Goal: Book appointment/travel/reservation

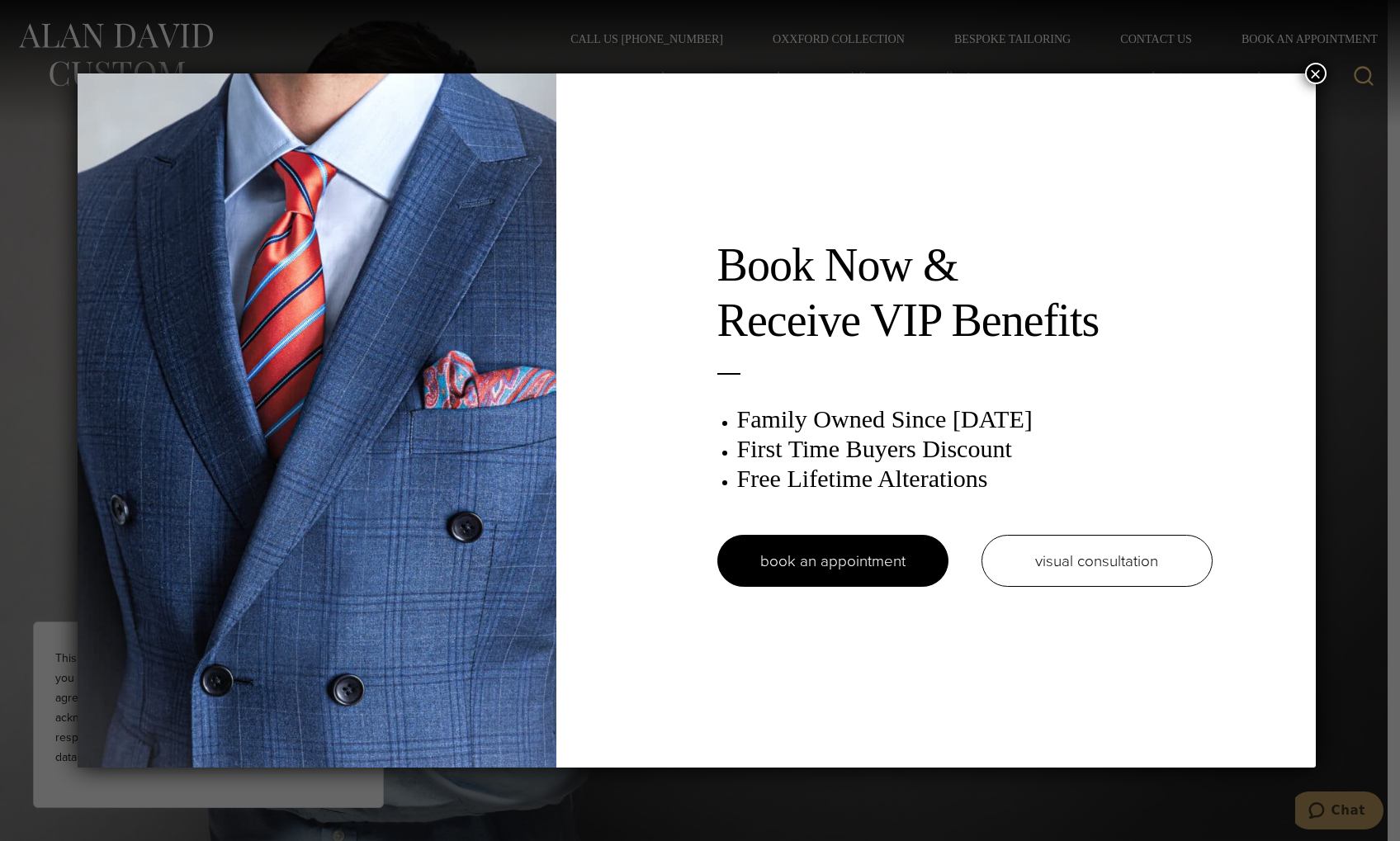
click at [1324, 82] on button "×" at bounding box center [1316, 74] width 21 height 21
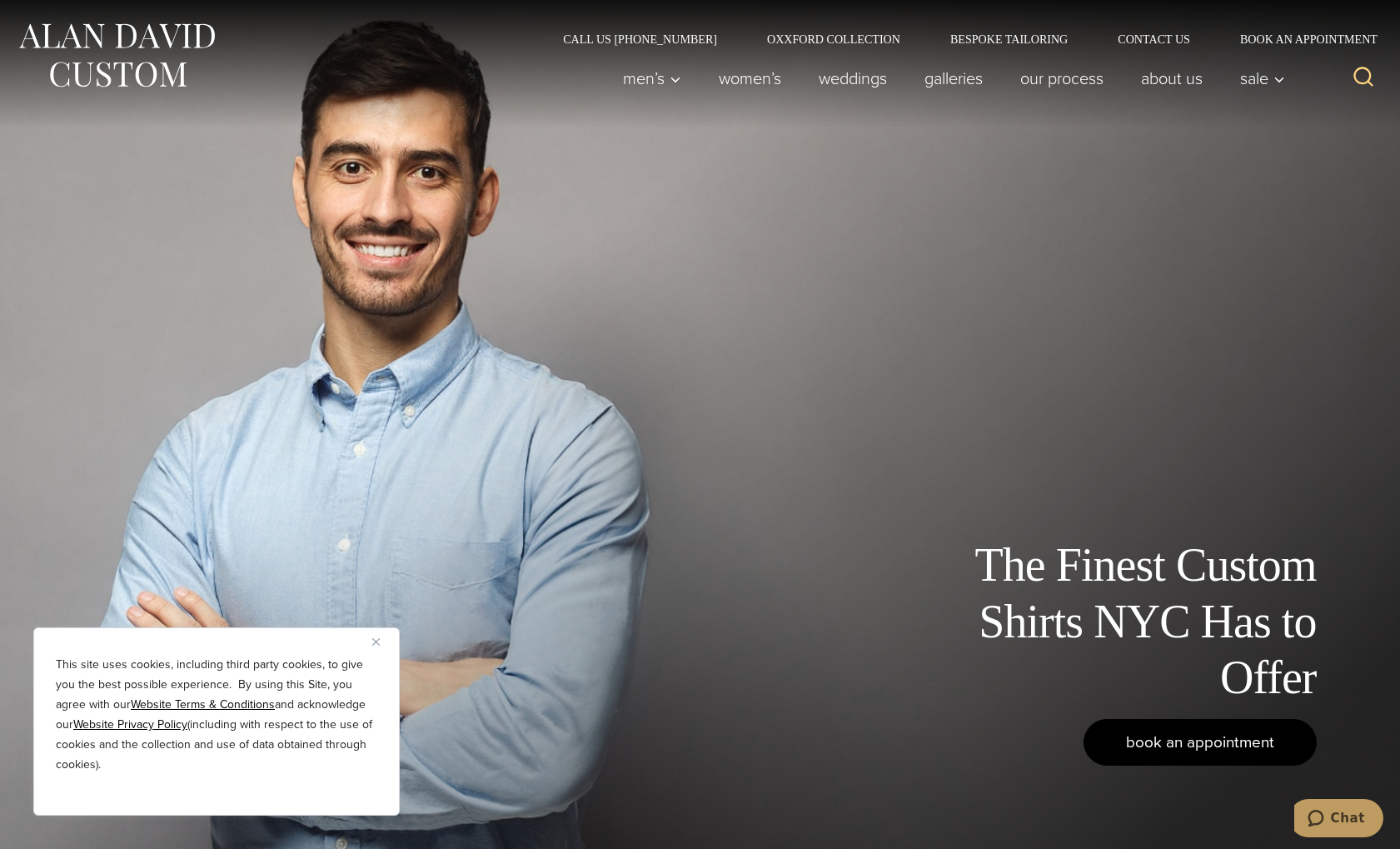
click at [1171, 744] on span "book an appointment" at bounding box center [1199, 741] width 148 height 24
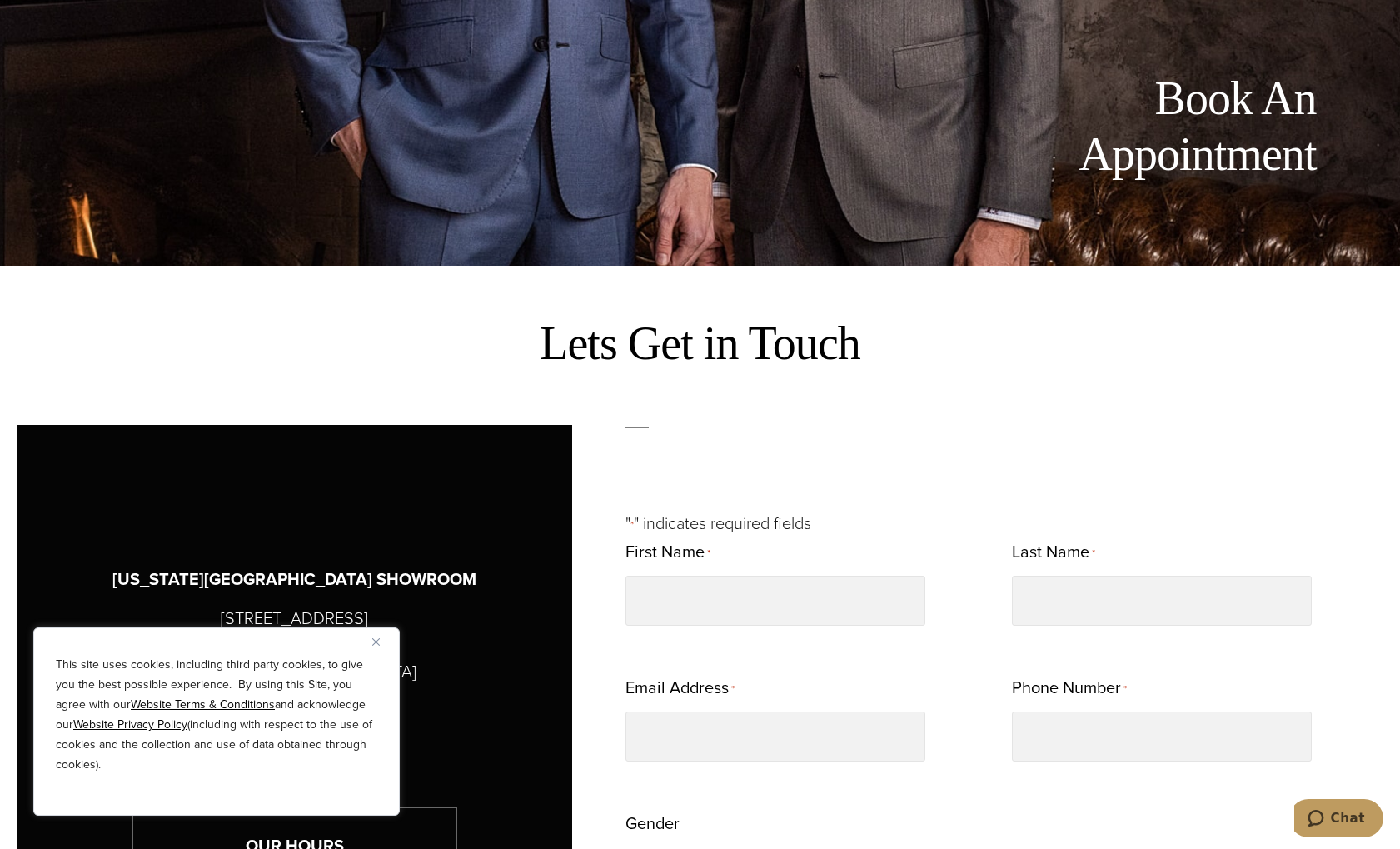
scroll to position [916, 0]
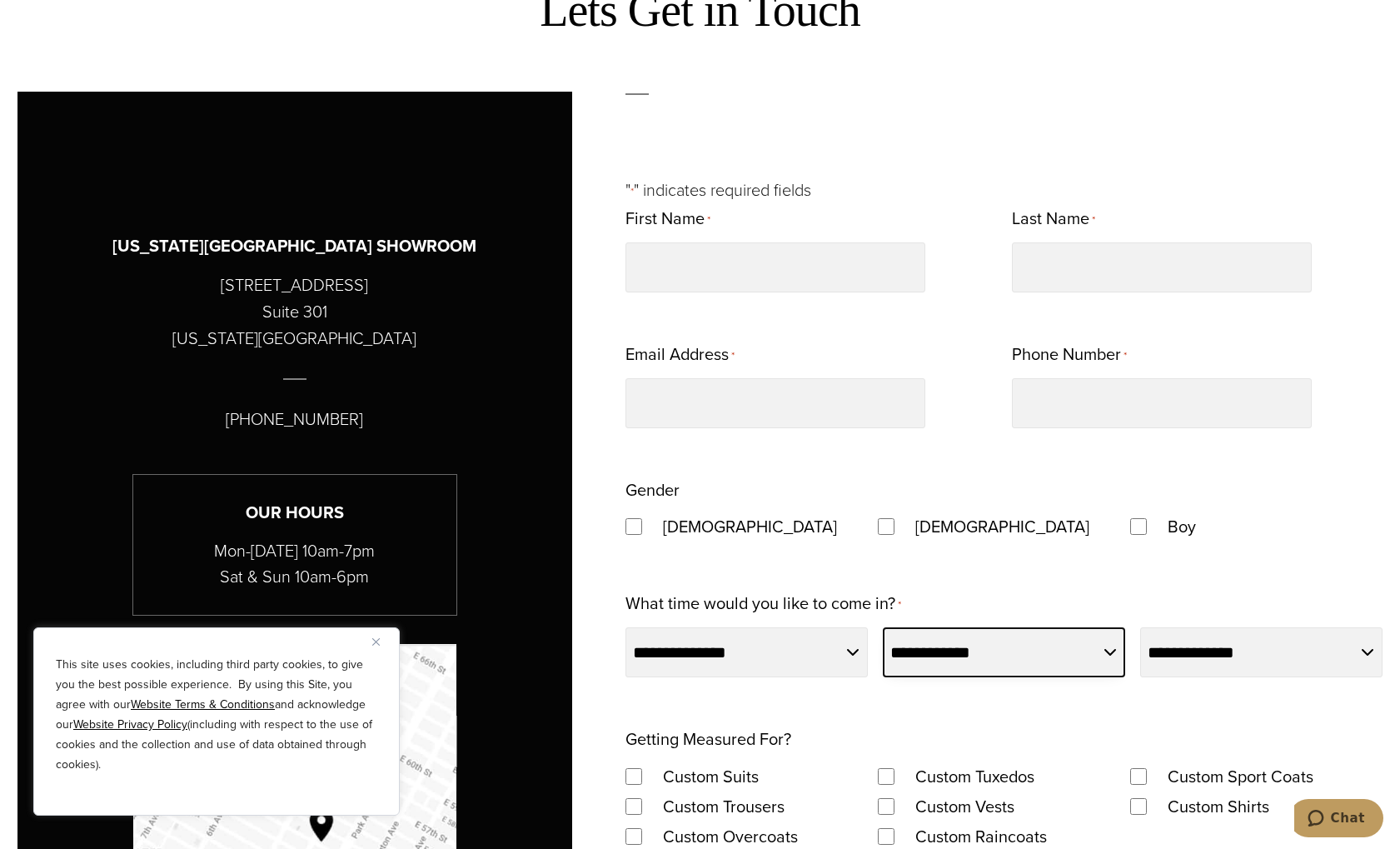
click at [1046, 661] on select "**********" at bounding box center [1004, 653] width 242 height 50
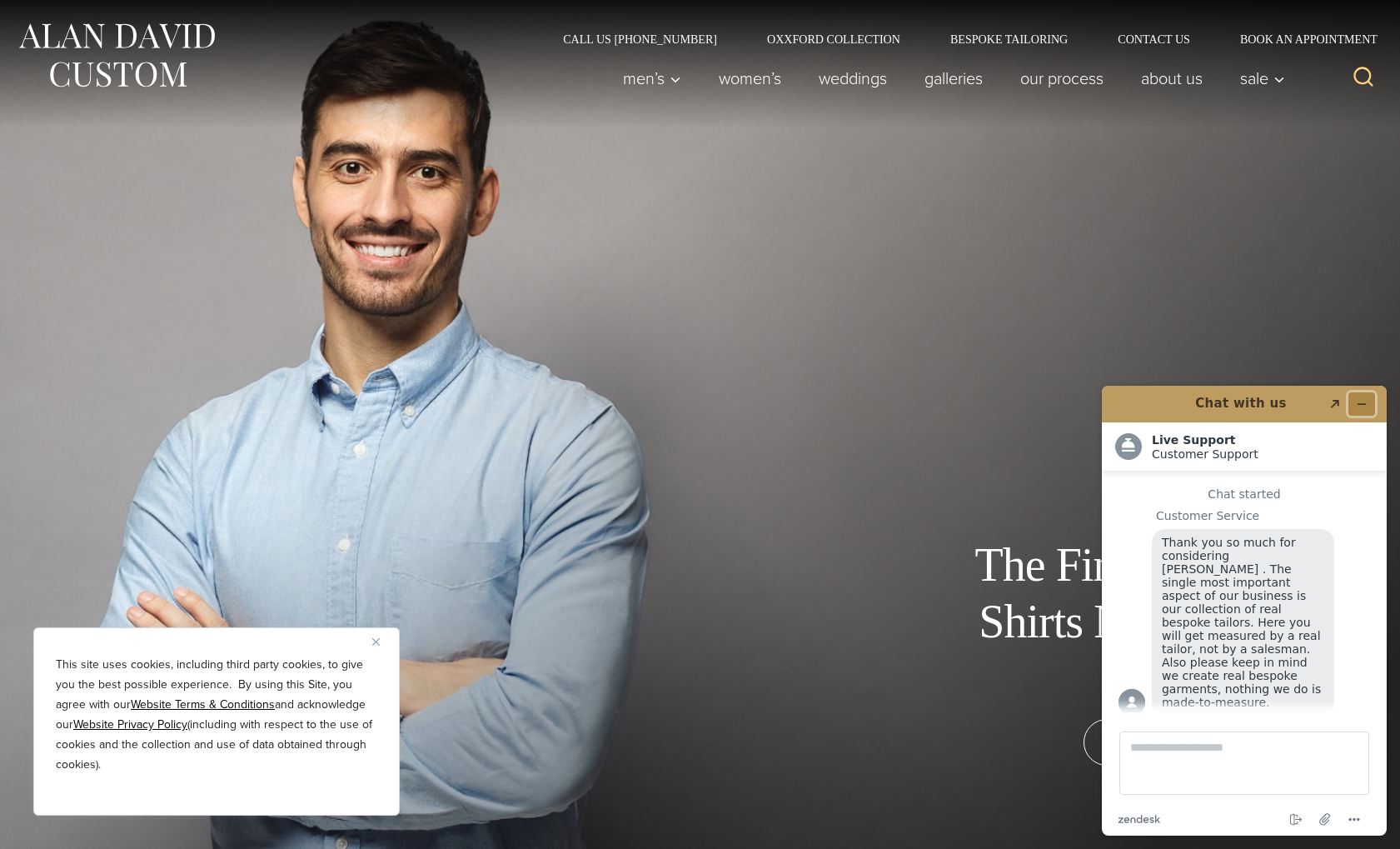
click at [1373, 403] on button "Minimize widget" at bounding box center [1361, 404] width 27 height 23
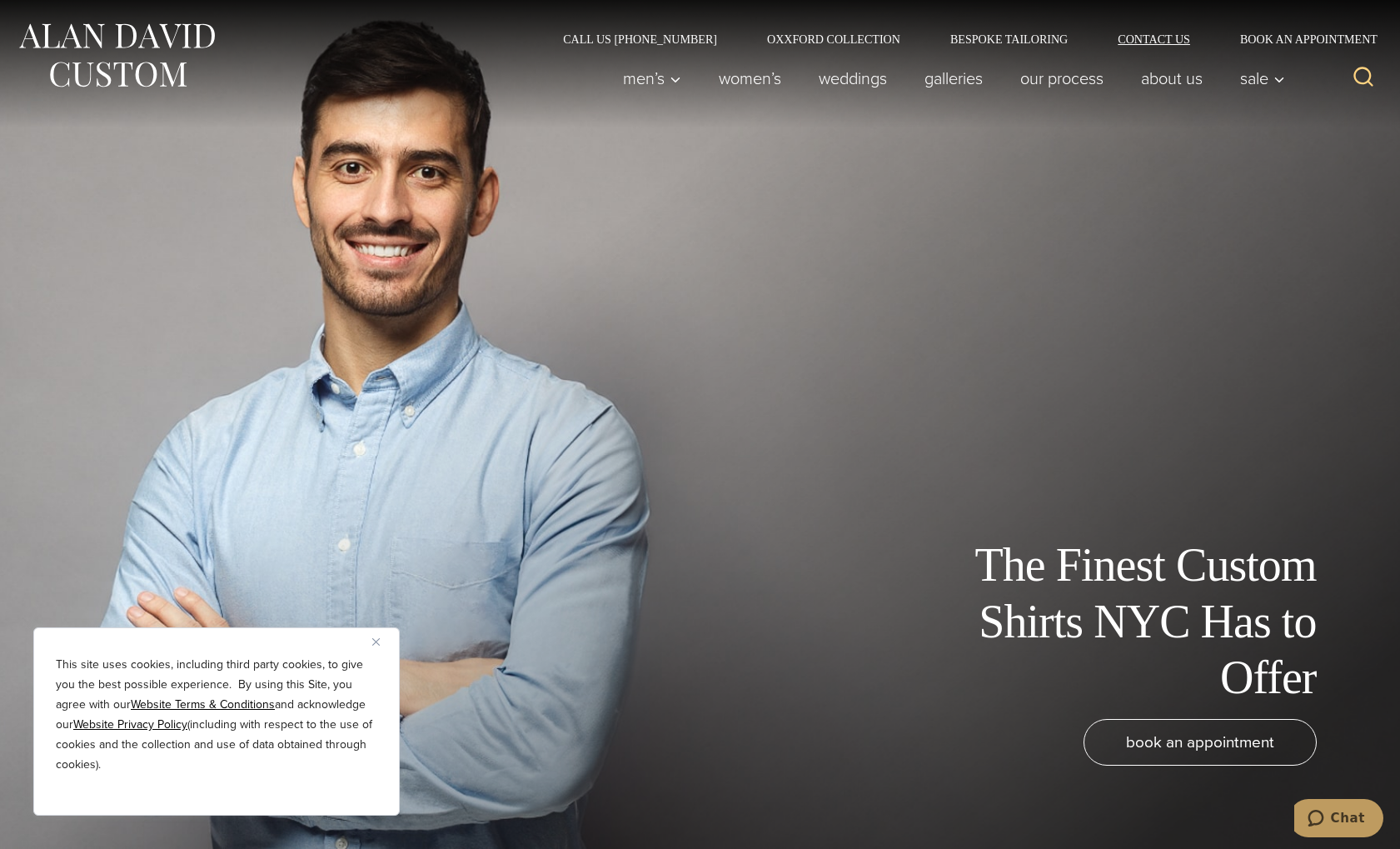
click at [1171, 38] on link "Contact Us" at bounding box center [1154, 39] width 123 height 12
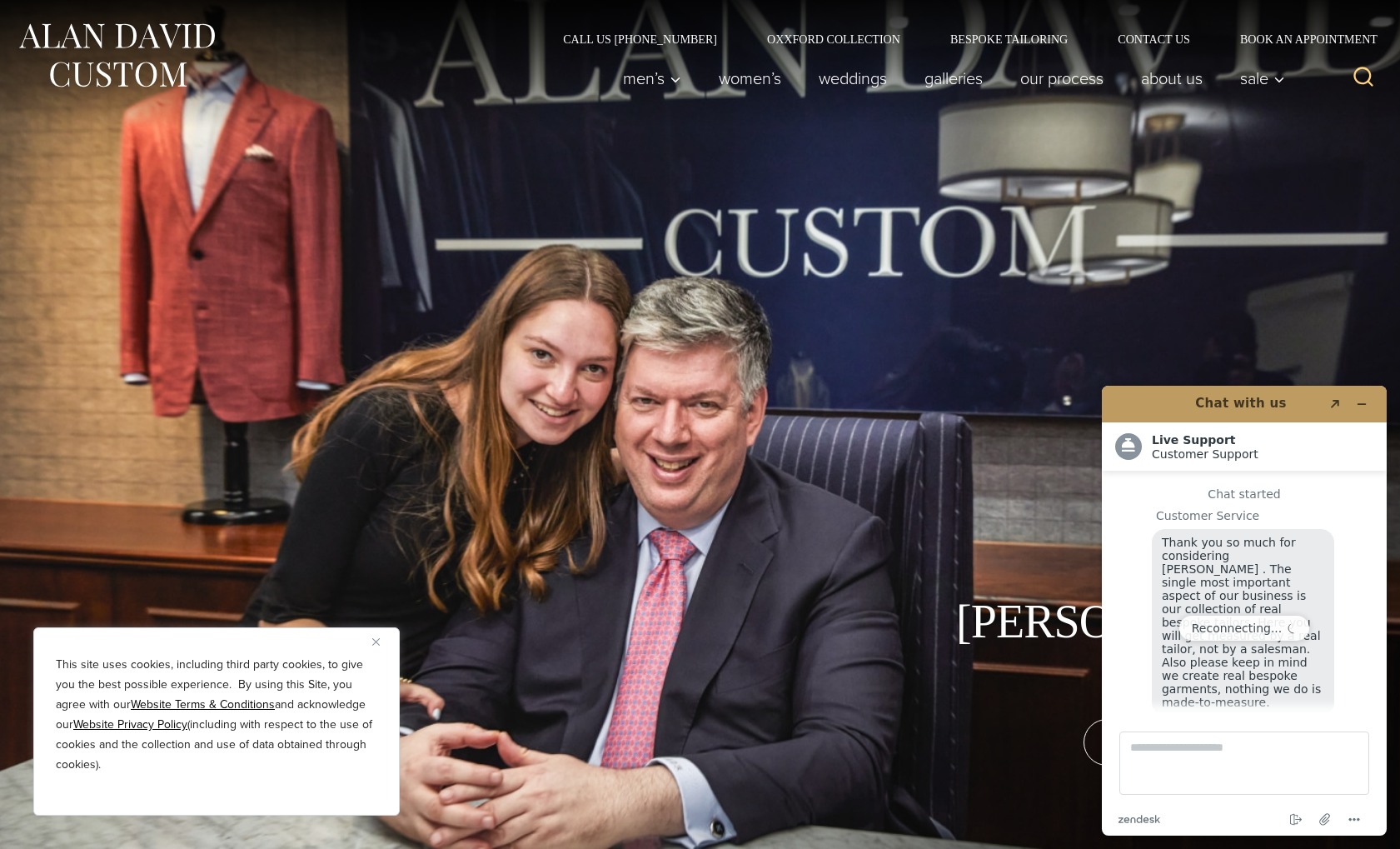
scroll to position [21, 0]
